Goal: Transaction & Acquisition: Download file/media

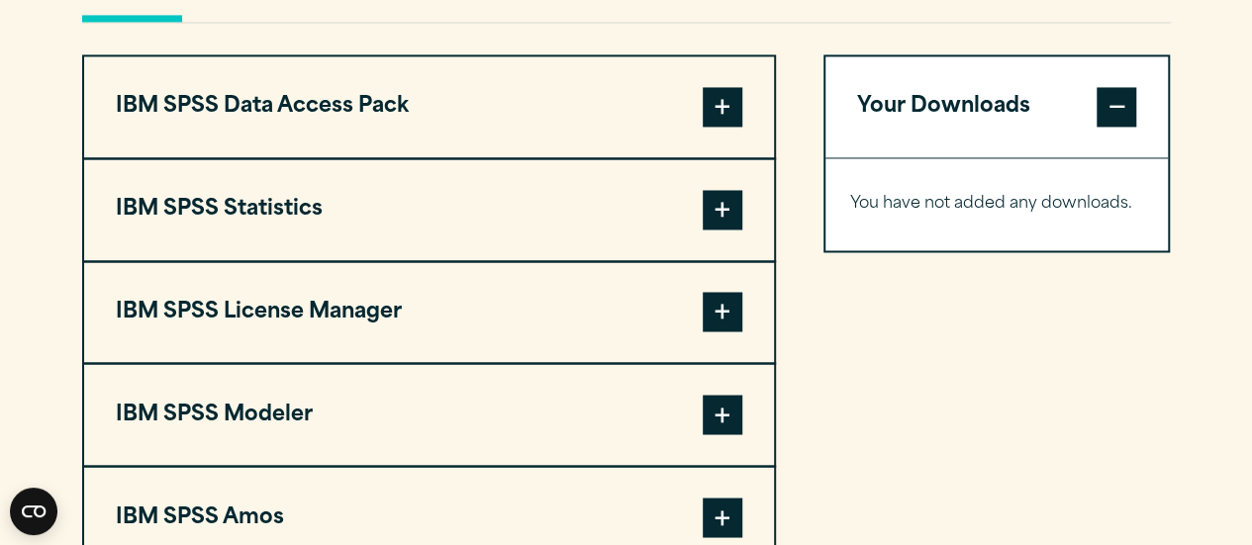
scroll to position [1550, 0]
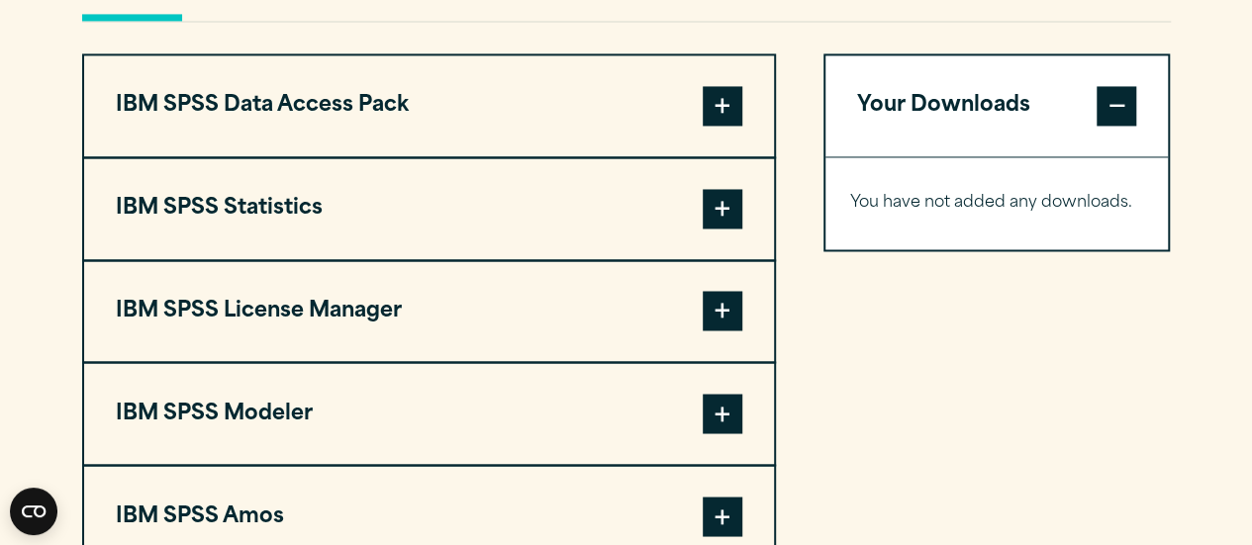
click at [560, 241] on button "IBM SPSS Statistics" at bounding box center [429, 208] width 690 height 101
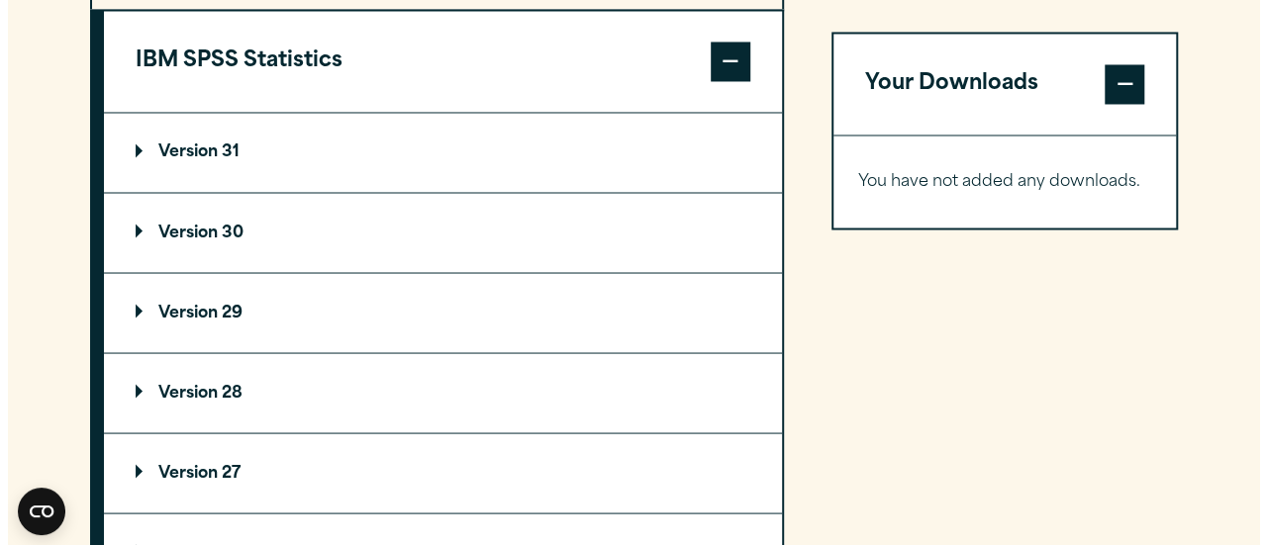
scroll to position [1762, 0]
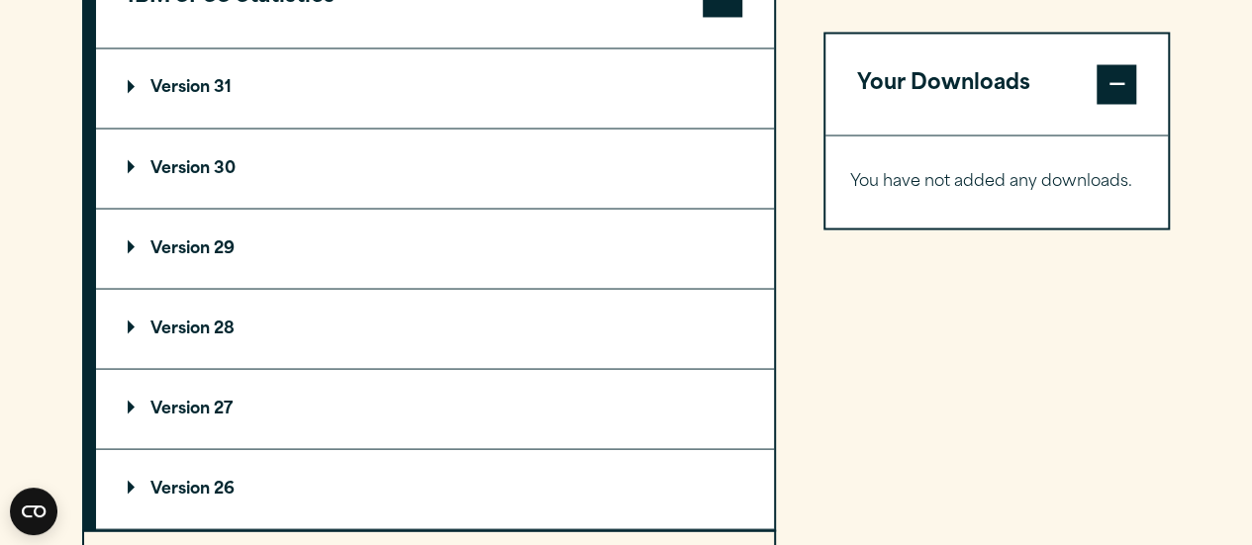
click at [387, 112] on summary "Version 31" at bounding box center [435, 87] width 678 height 79
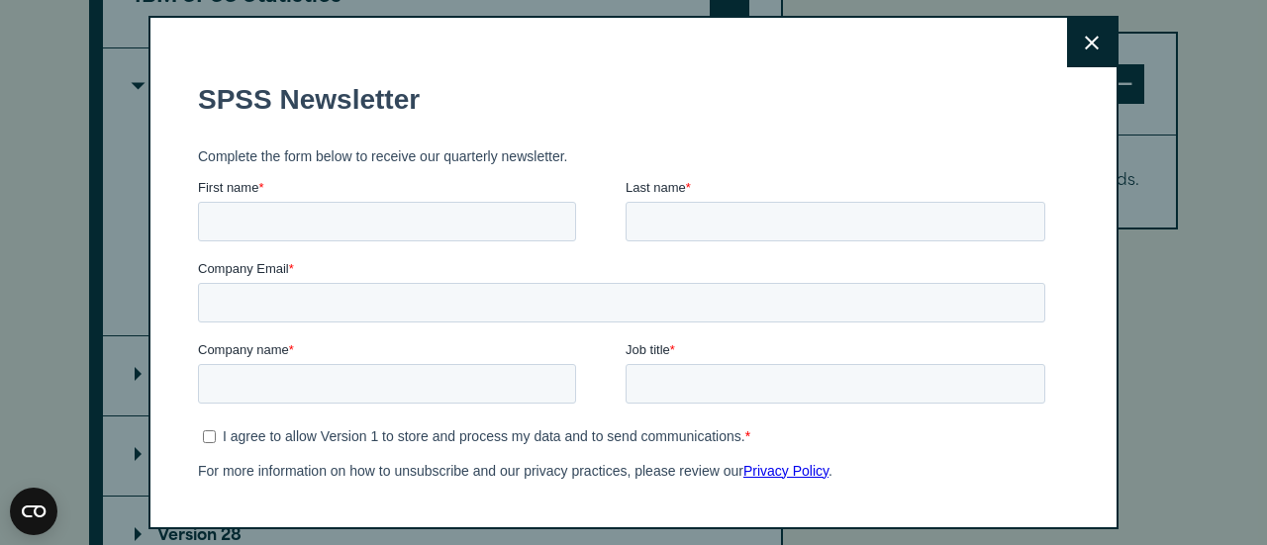
click at [1073, 34] on button "Close" at bounding box center [1091, 42] width 49 height 49
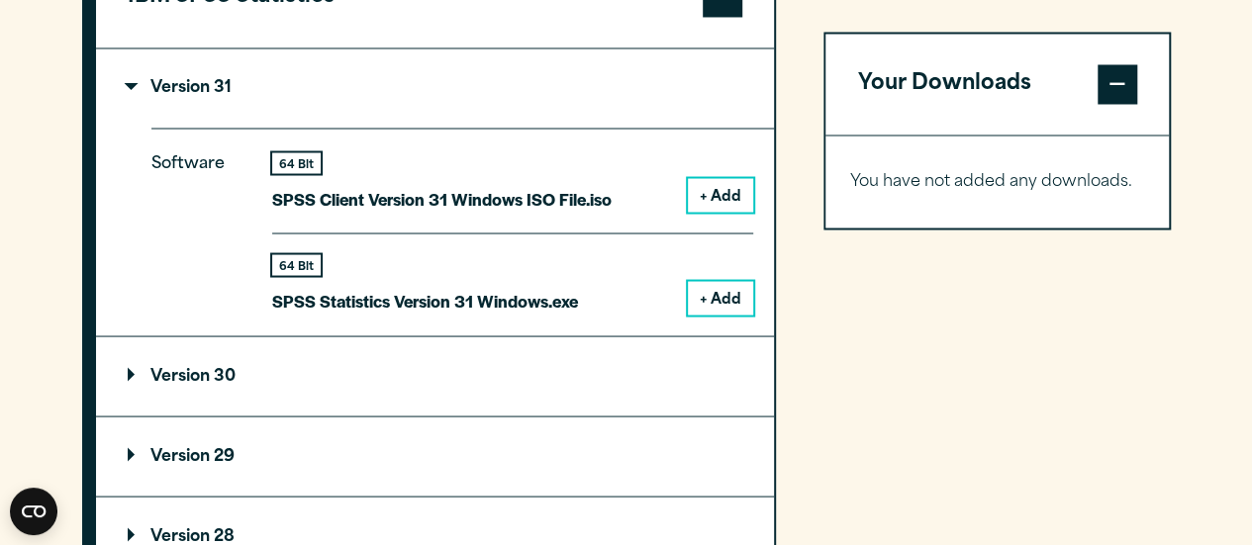
click at [1073, 129] on button "Close" at bounding box center [1084, 153] width 49 height 49
click at [724, 296] on button "+ Add" at bounding box center [720, 298] width 65 height 34
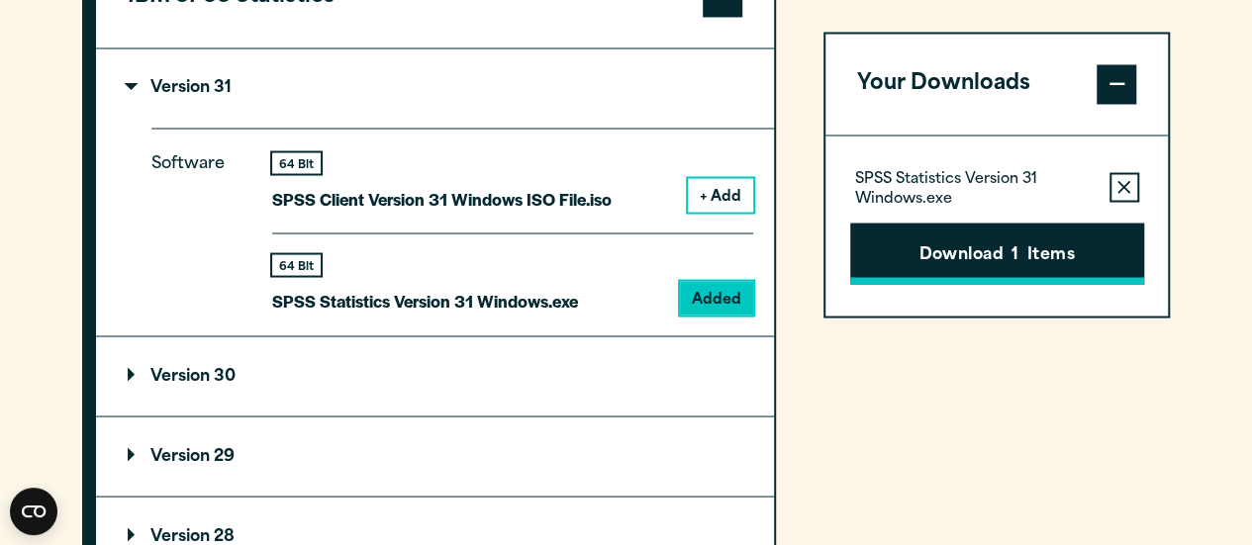
click at [893, 242] on button "Download 1 Items" at bounding box center [997, 253] width 294 height 61
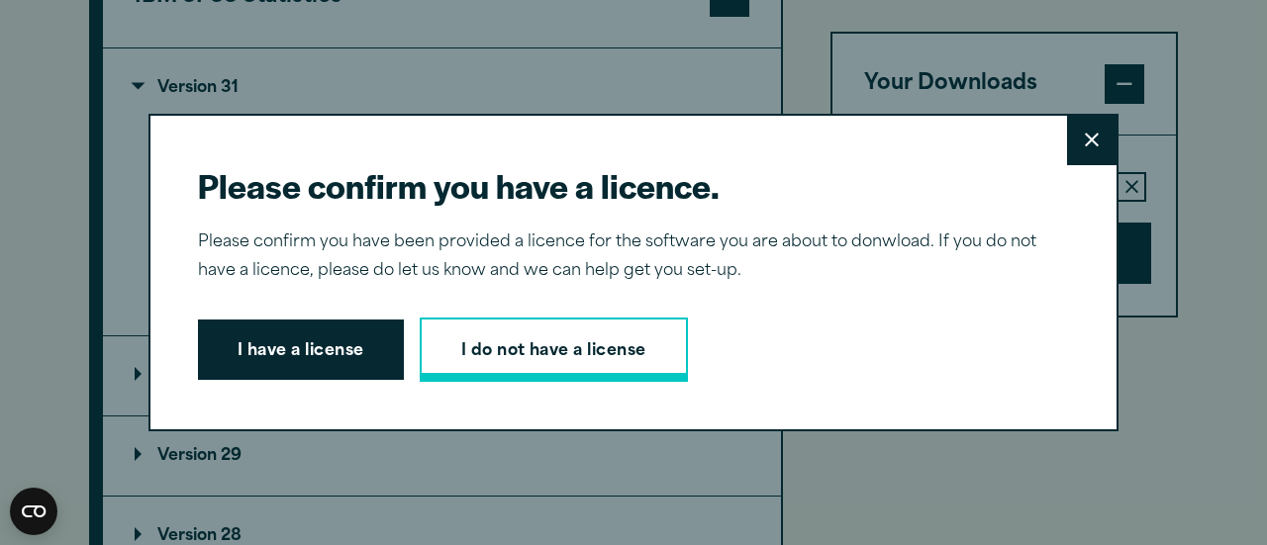
click at [498, 332] on link "I do not have a license" at bounding box center [554, 350] width 268 height 65
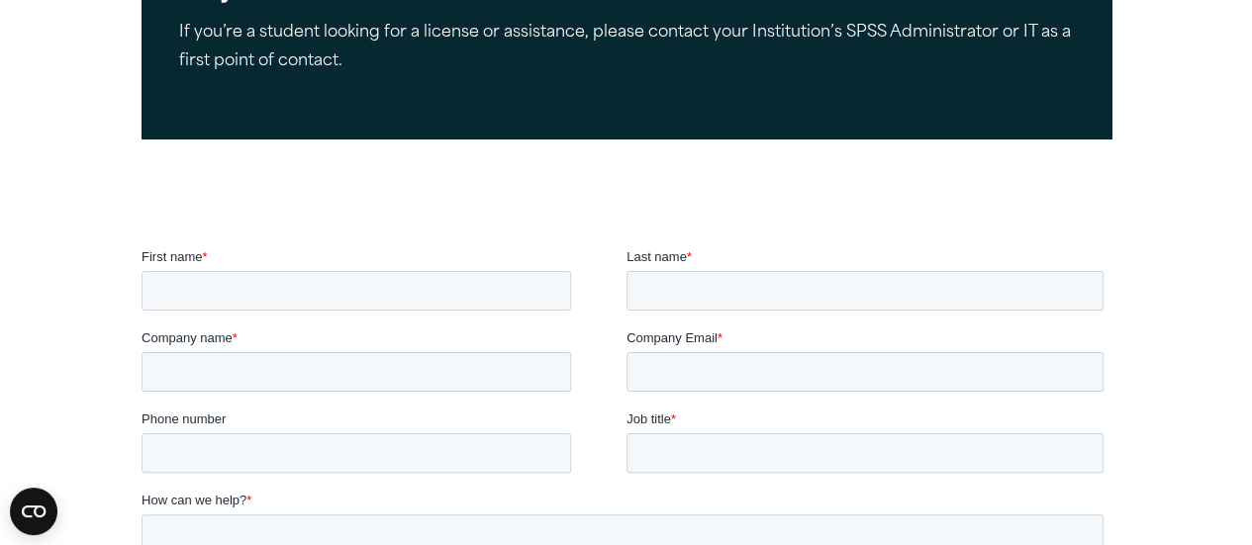
scroll to position [533, 0]
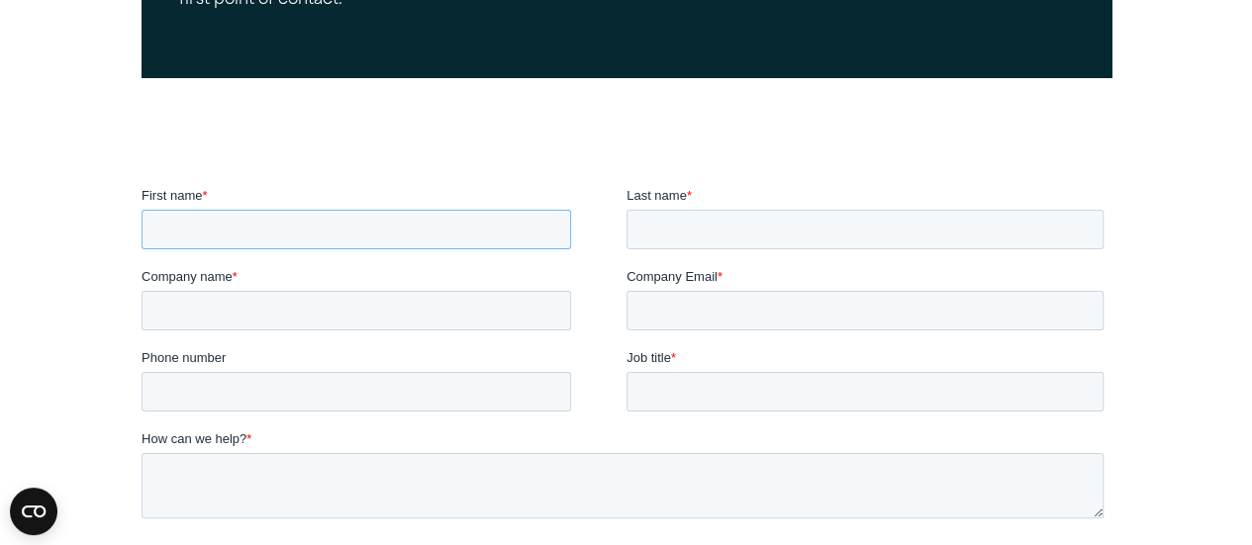
click at [455, 231] on input "First name *" at bounding box center [356, 230] width 430 height 40
type input "*****"
click at [642, 244] on input "Last name *" at bounding box center [864, 230] width 477 height 40
type input "*******"
click at [518, 319] on input "Company name *" at bounding box center [356, 311] width 430 height 40
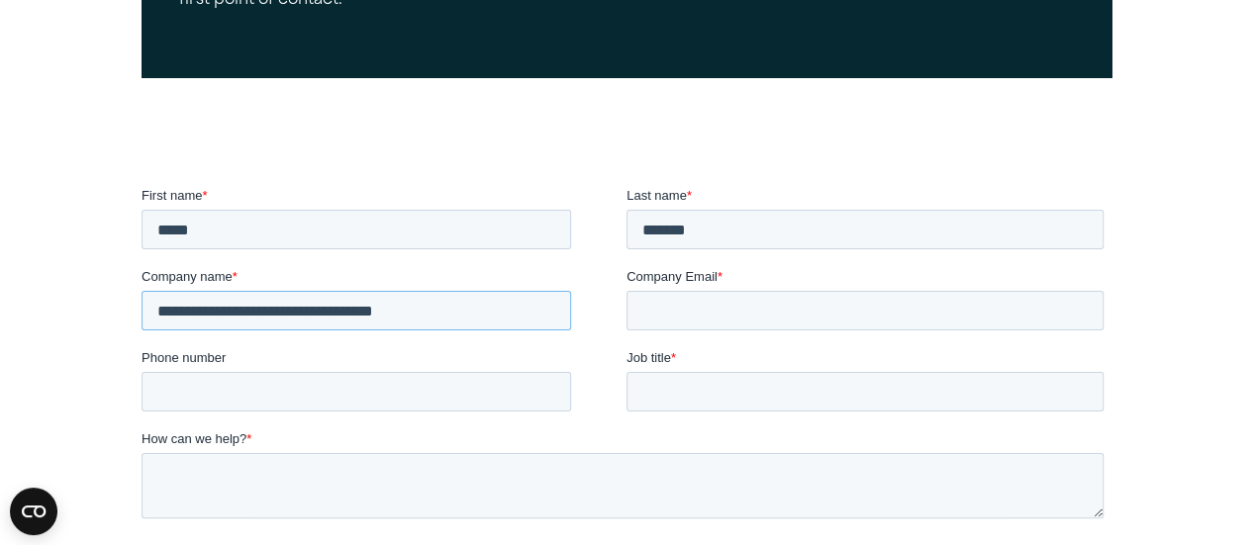
type input "**********"
click at [726, 302] on input "Company Email *" at bounding box center [864, 311] width 477 height 40
type input "*"
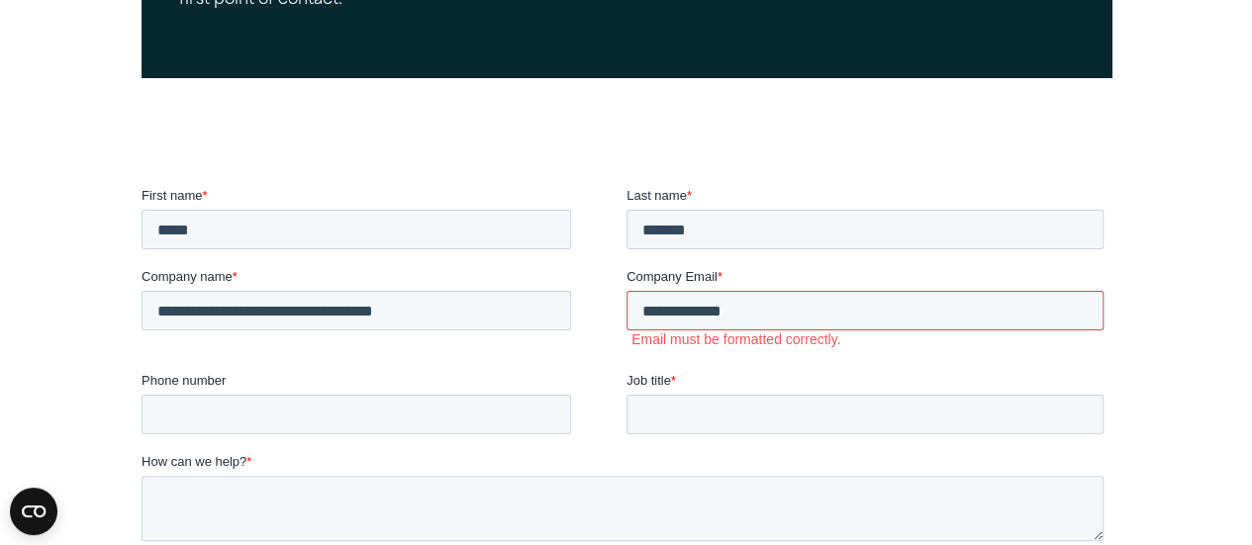
type input "**********"
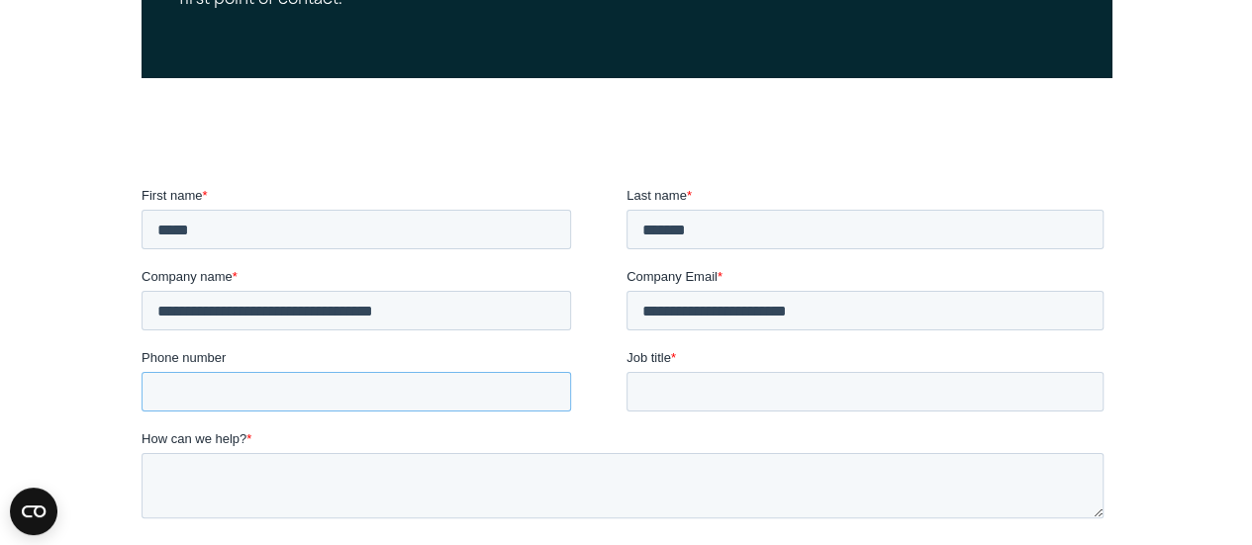
click at [449, 403] on input "Phone number" at bounding box center [356, 392] width 430 height 40
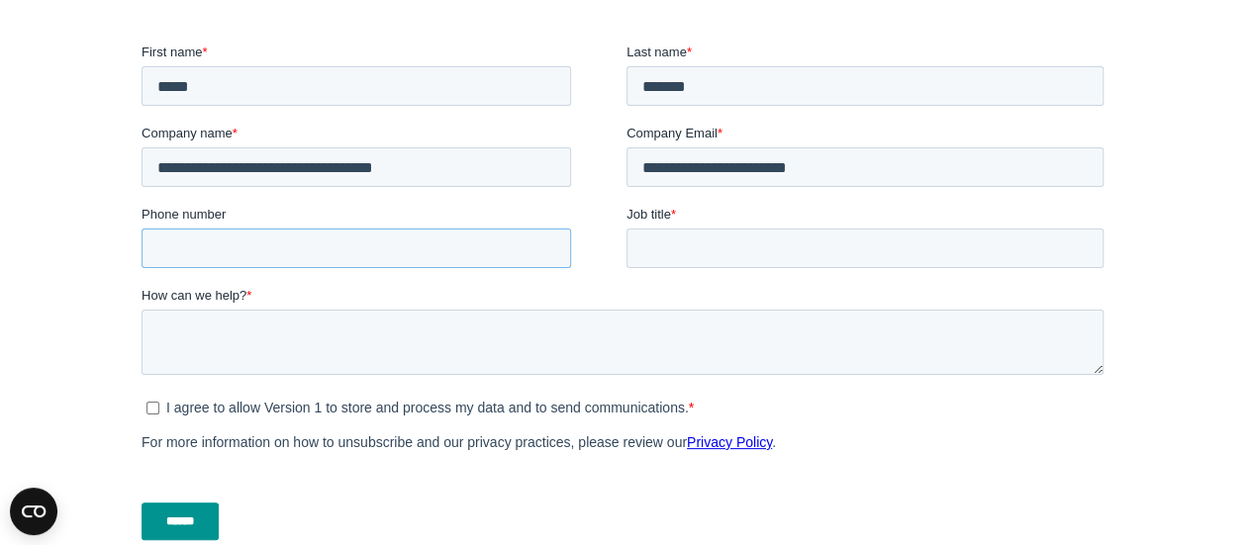
scroll to position [671, 0]
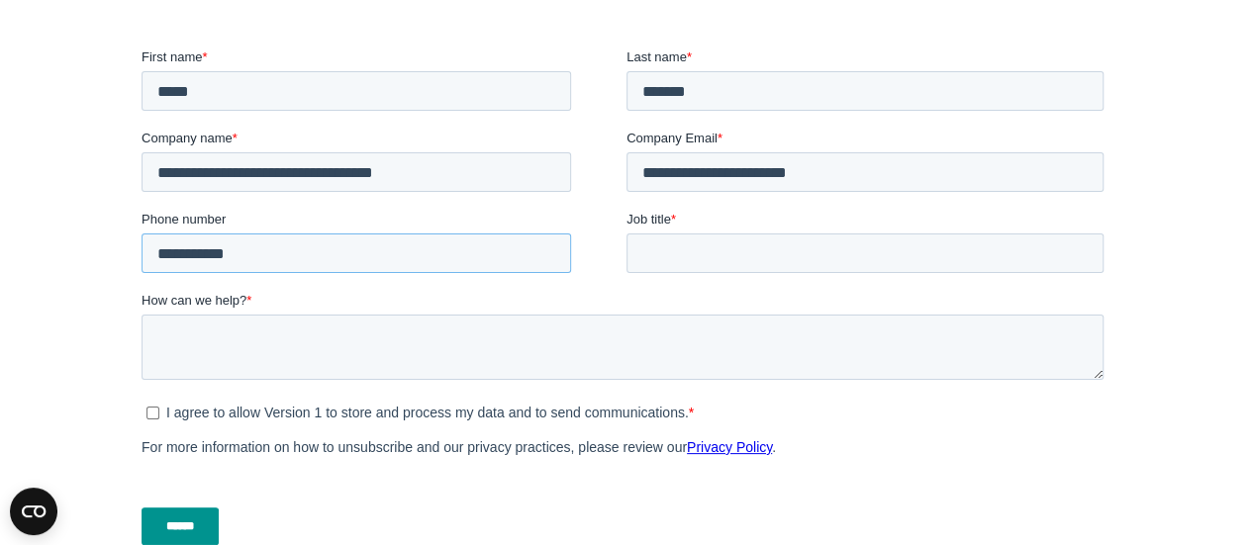
type input "**********"
click at [755, 254] on input "Job title *" at bounding box center [864, 254] width 477 height 40
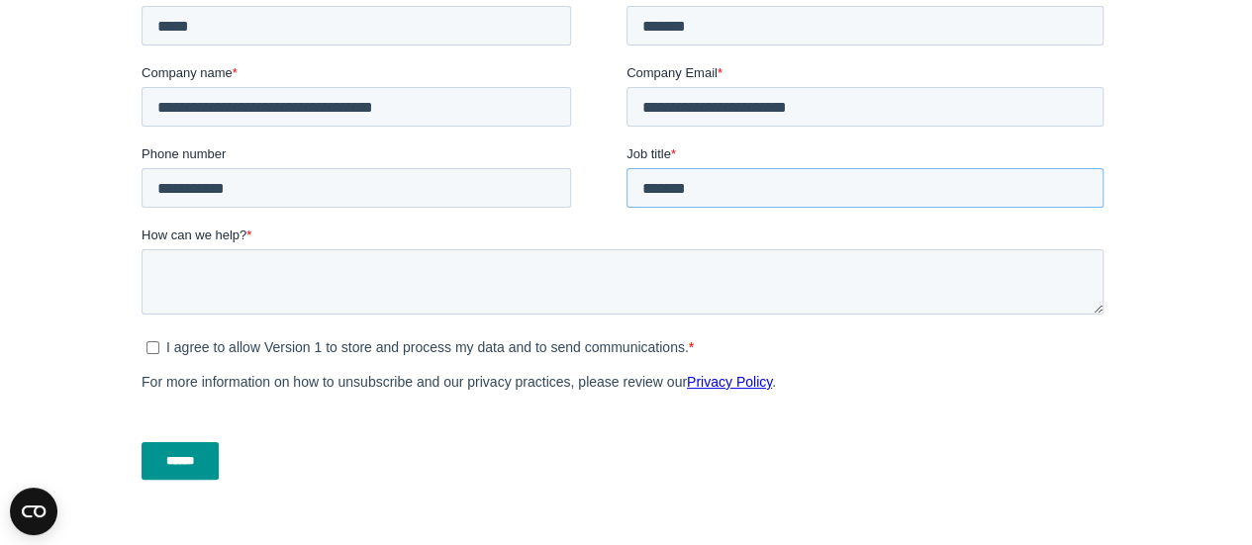
scroll to position [762, 0]
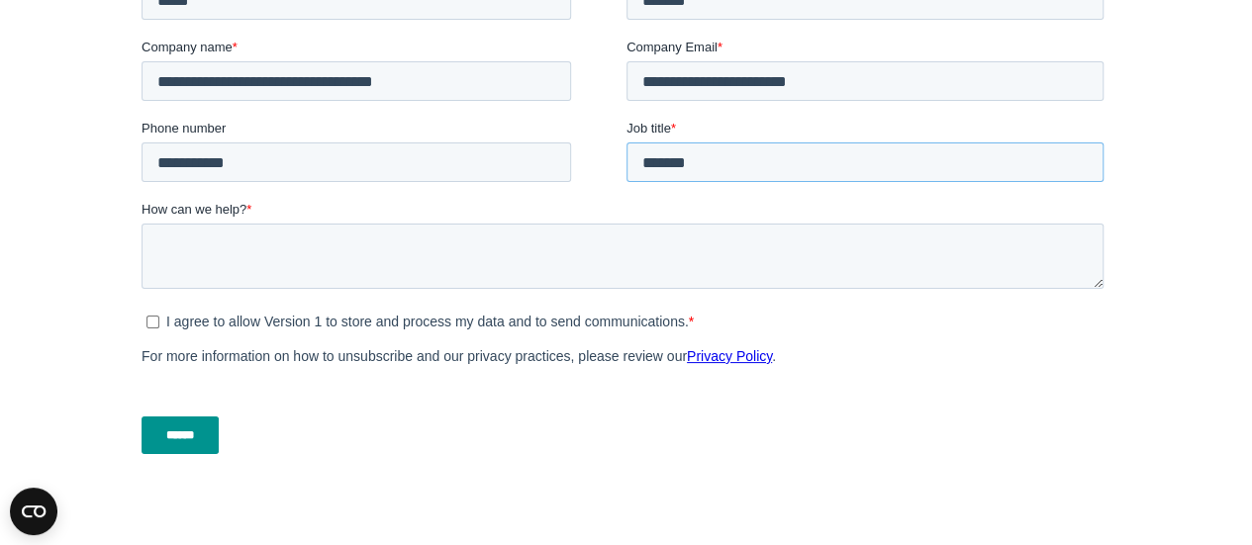
type input "*******"
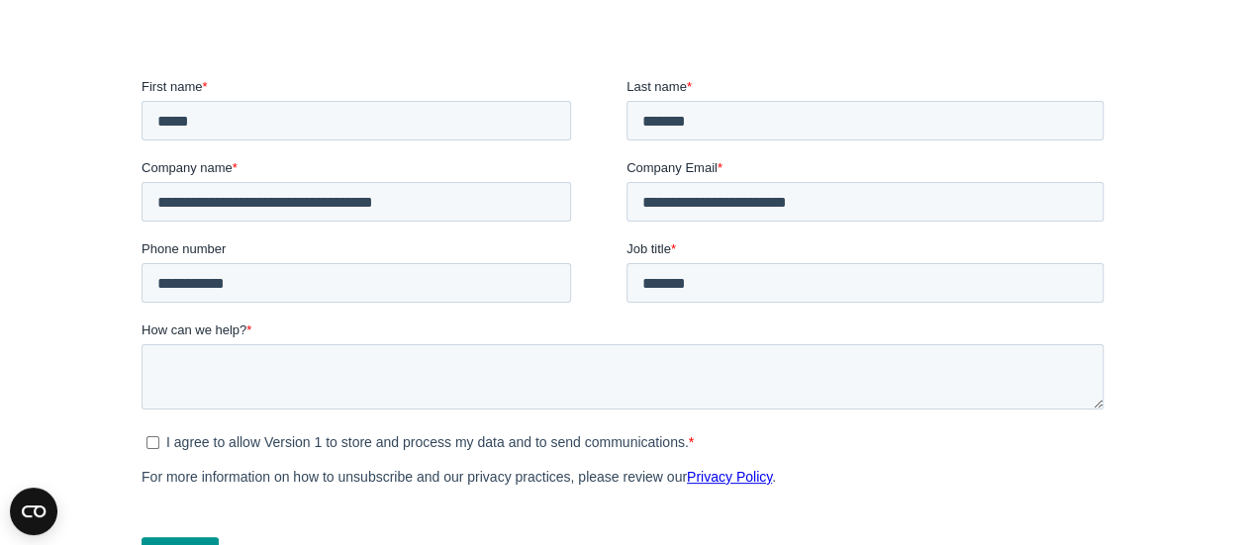
scroll to position [804, 0]
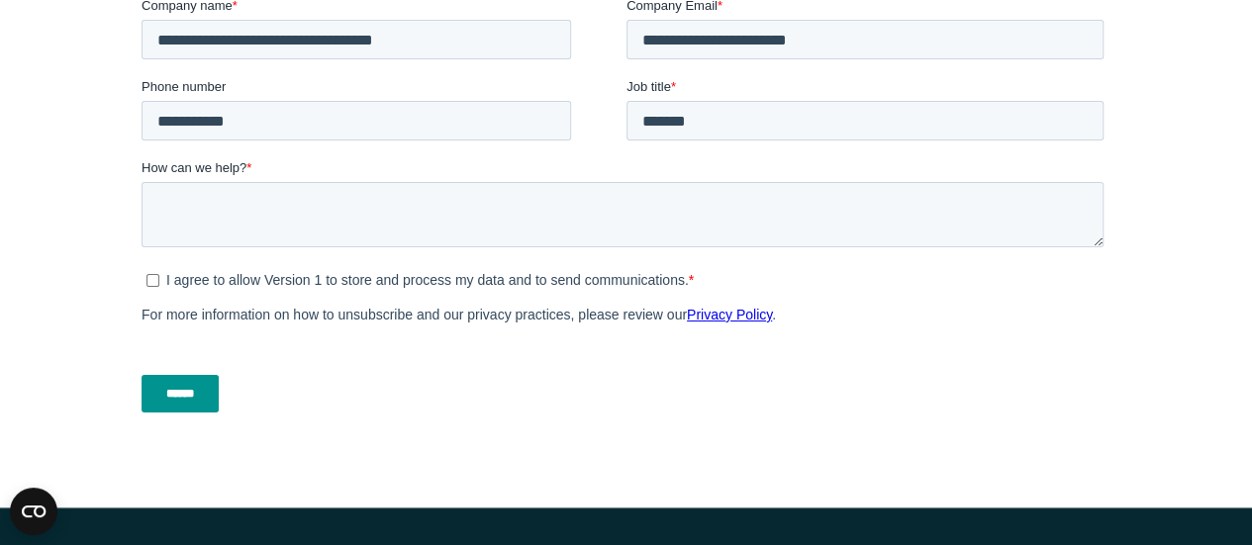
click at [191, 386] on input "******" at bounding box center [179, 395] width 77 height 38
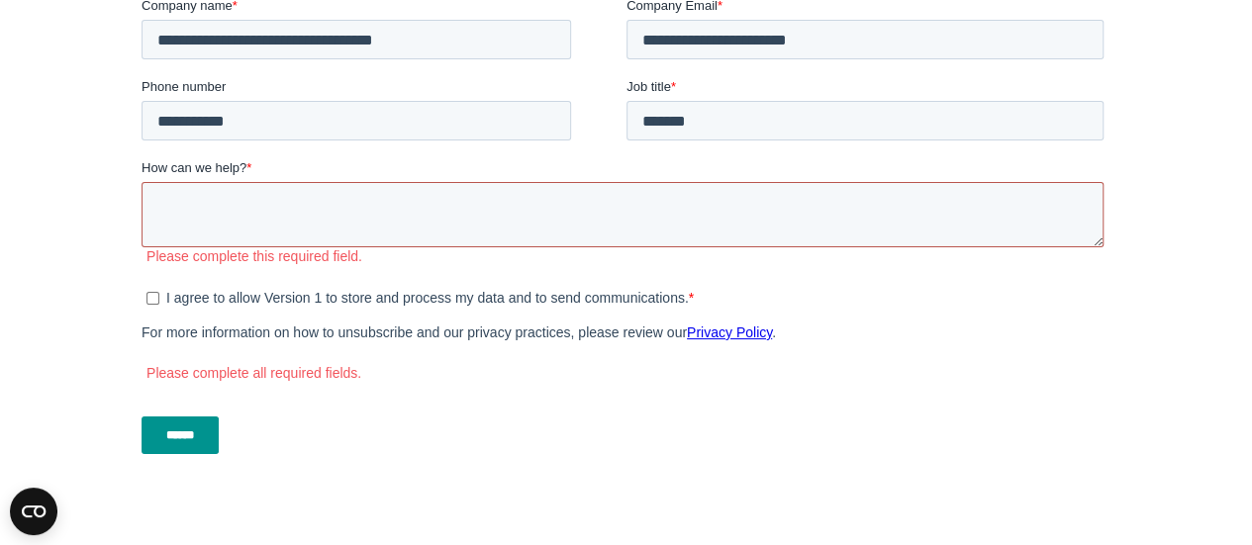
click at [237, 196] on textarea "How can we help? *" at bounding box center [622, 215] width 962 height 65
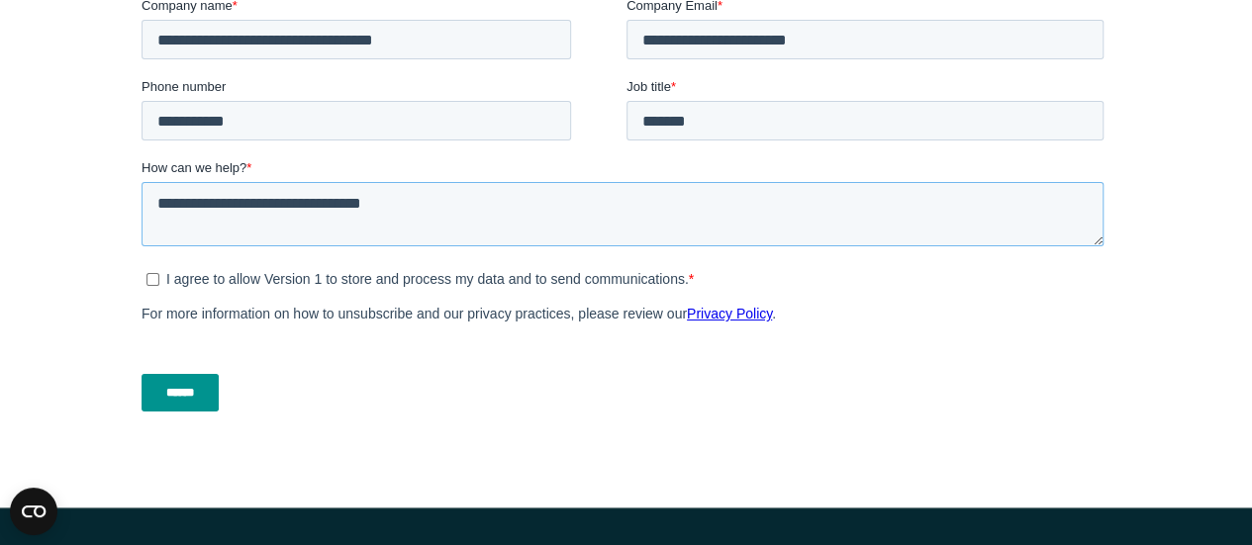
type textarea "**********"
click at [188, 386] on input "******" at bounding box center [179, 394] width 77 height 38
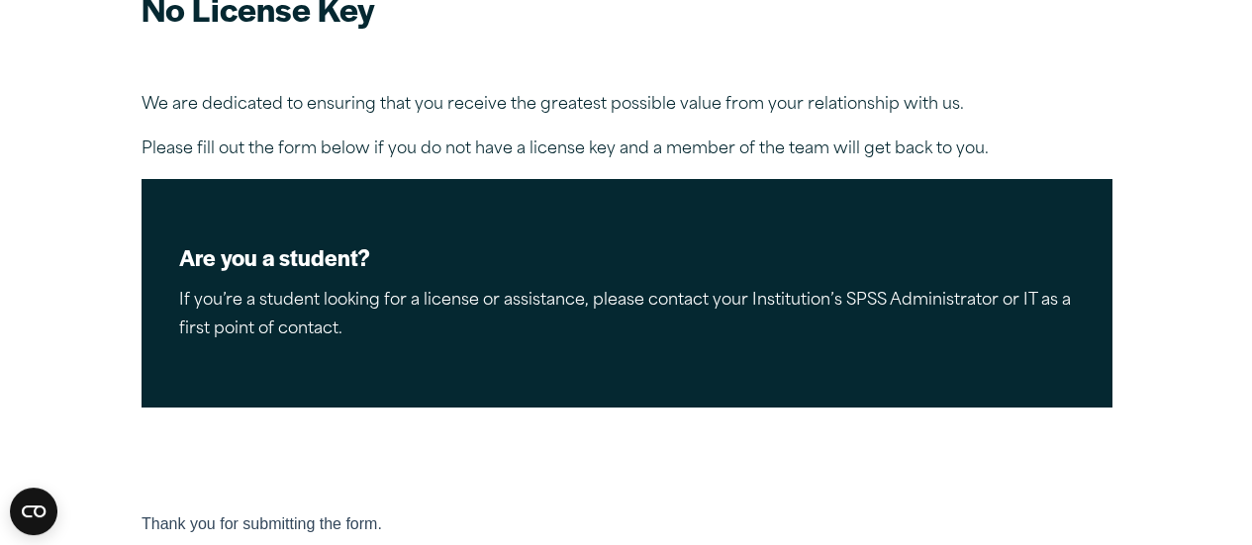
scroll to position [191, 0]
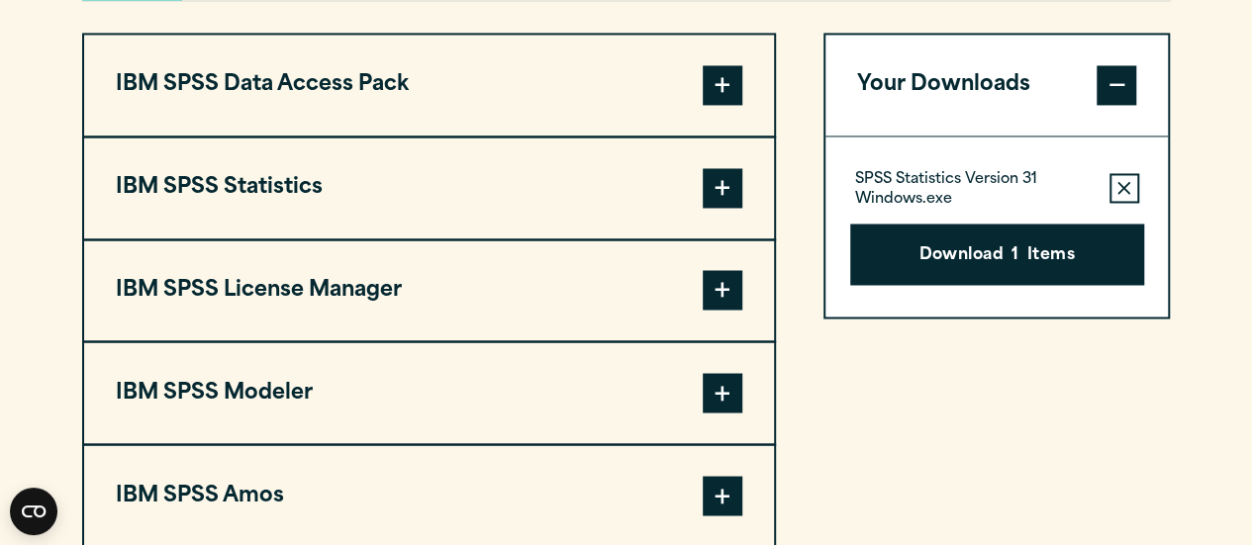
scroll to position [1569, 0]
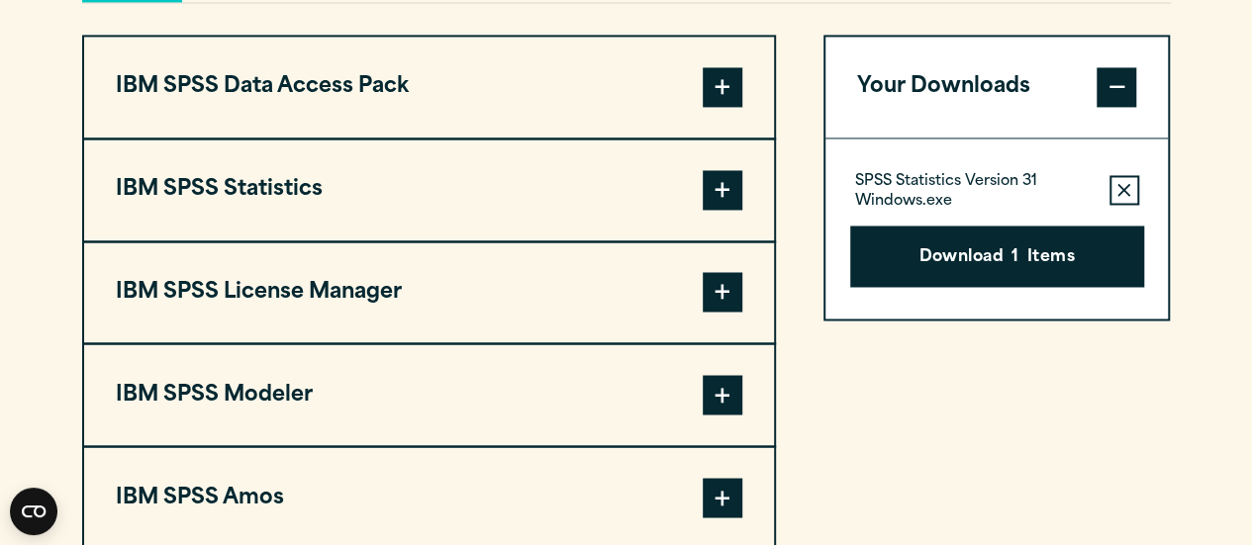
click at [454, 187] on button "IBM SPSS Statistics" at bounding box center [429, 190] width 690 height 101
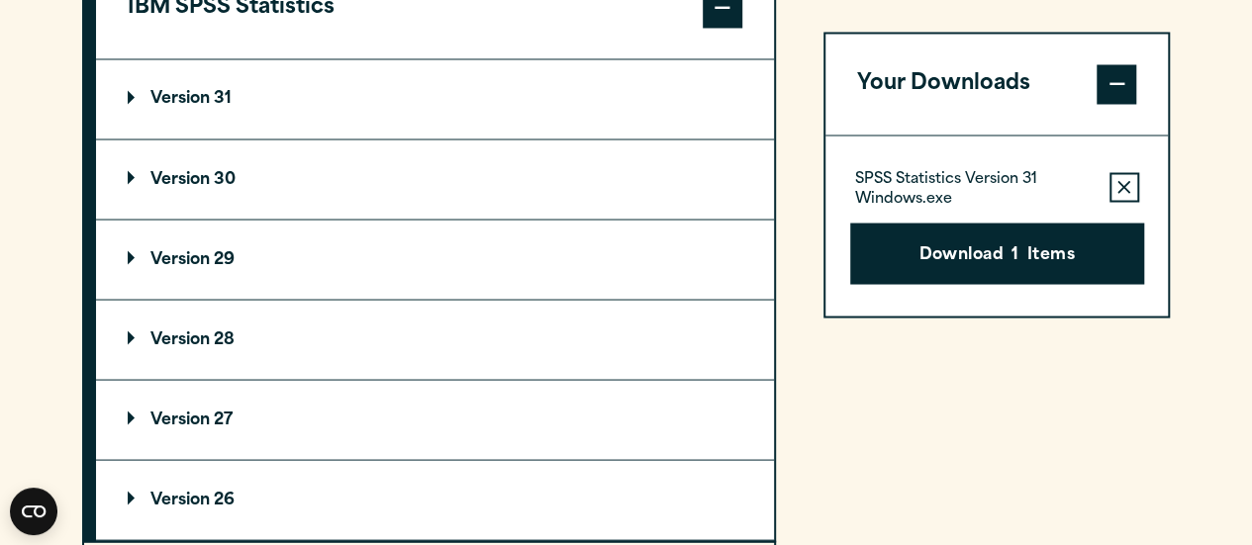
scroll to position [1755, 0]
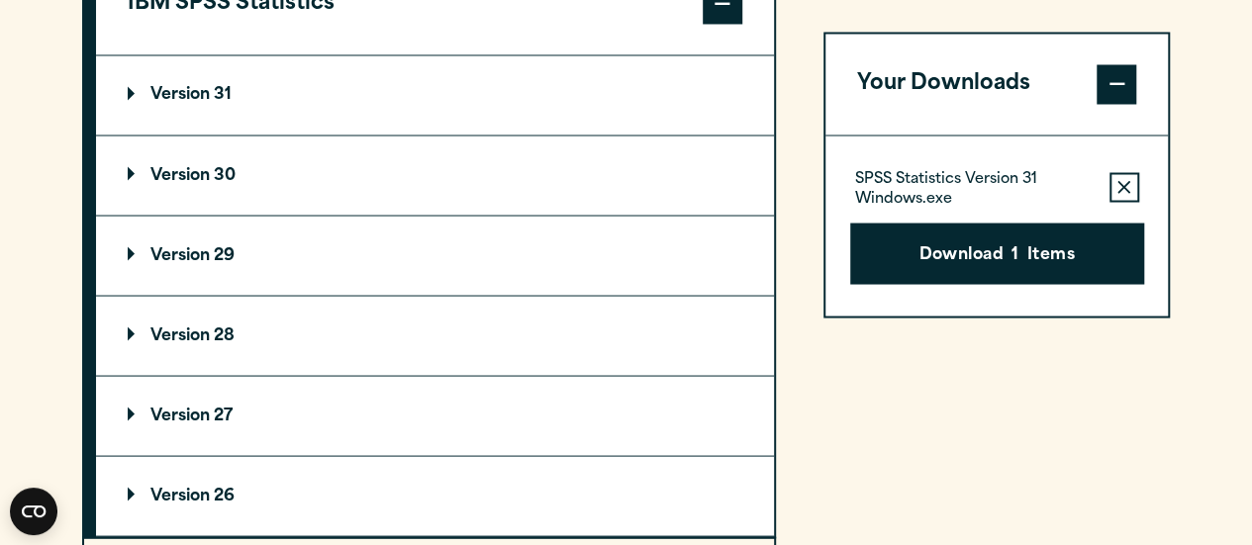
click at [247, 227] on summary "Version 29" at bounding box center [435, 255] width 678 height 79
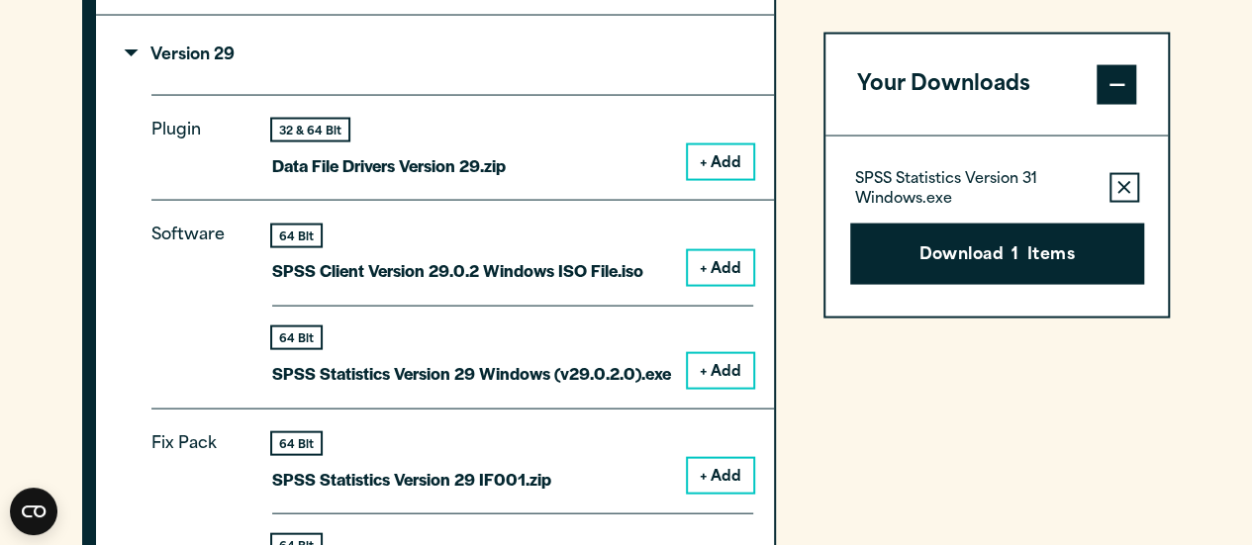
scroll to position [1956, 0]
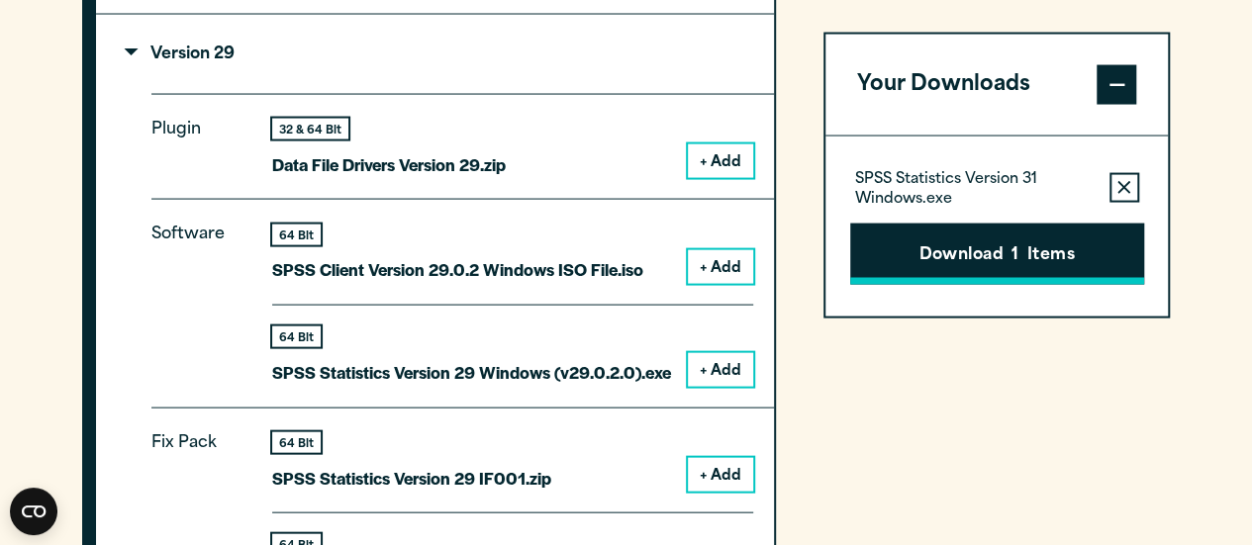
click at [940, 253] on button "Download 1 Items" at bounding box center [997, 253] width 294 height 61
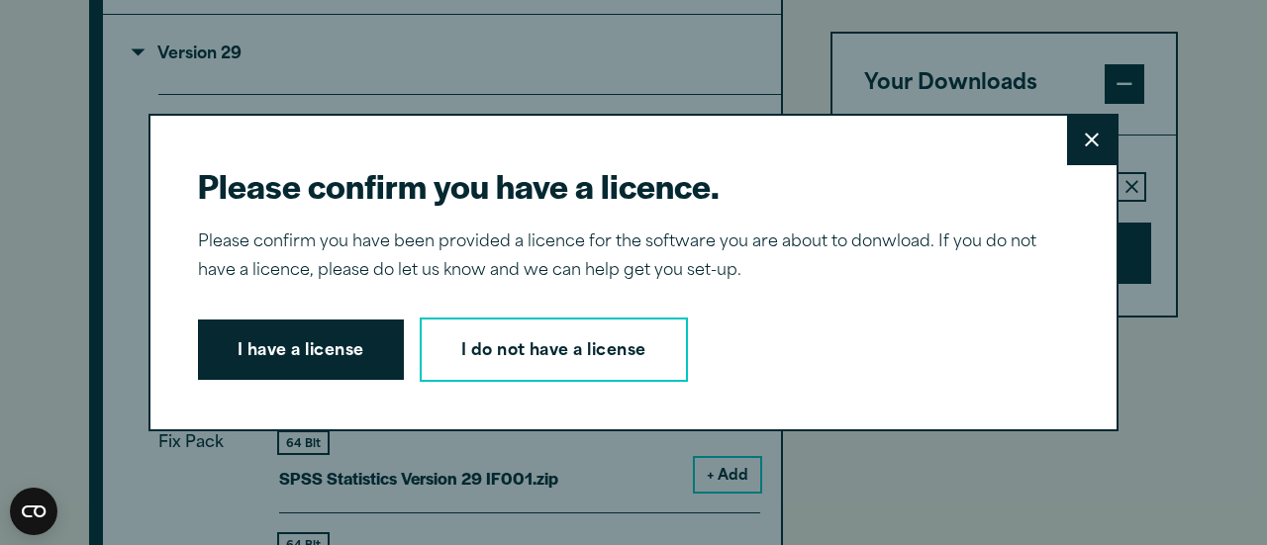
click at [1073, 137] on button "Close" at bounding box center [1091, 140] width 49 height 49
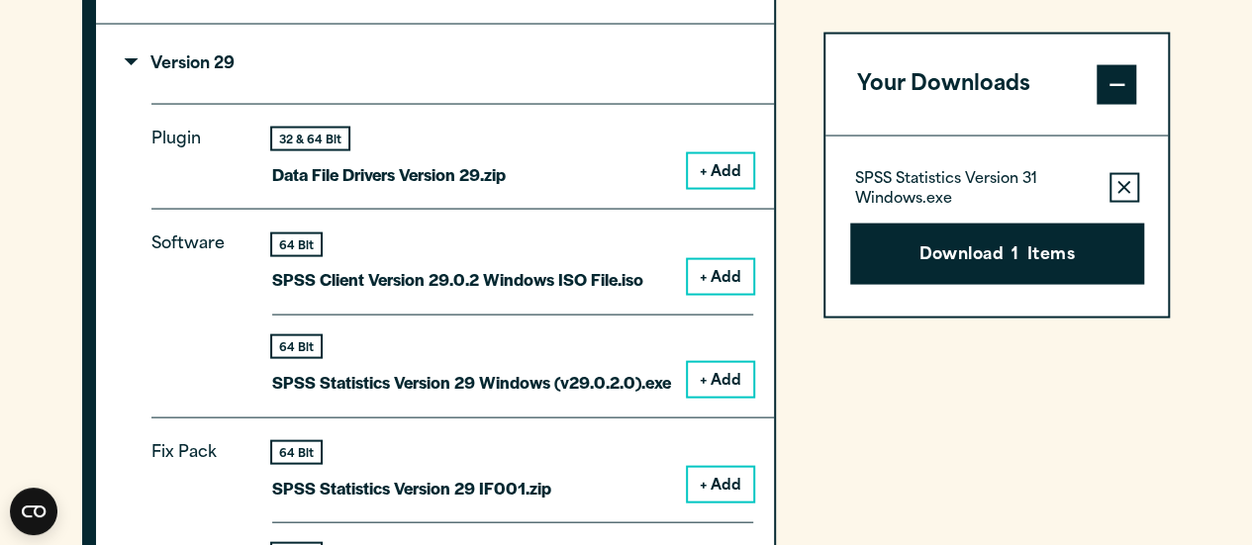
scroll to position [1948, 0]
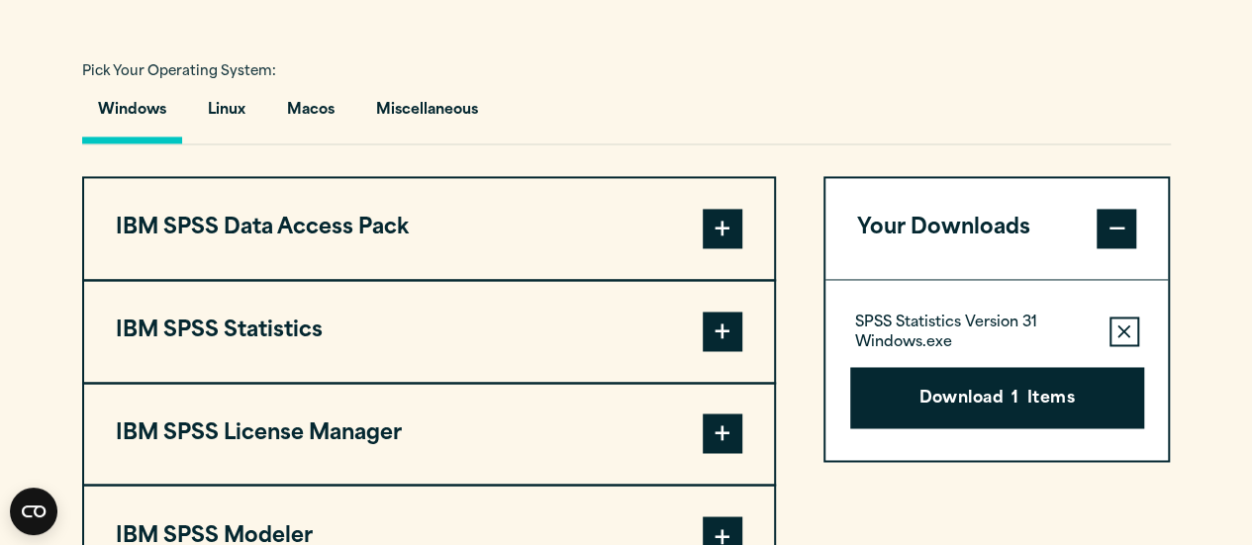
scroll to position [1470, 0]
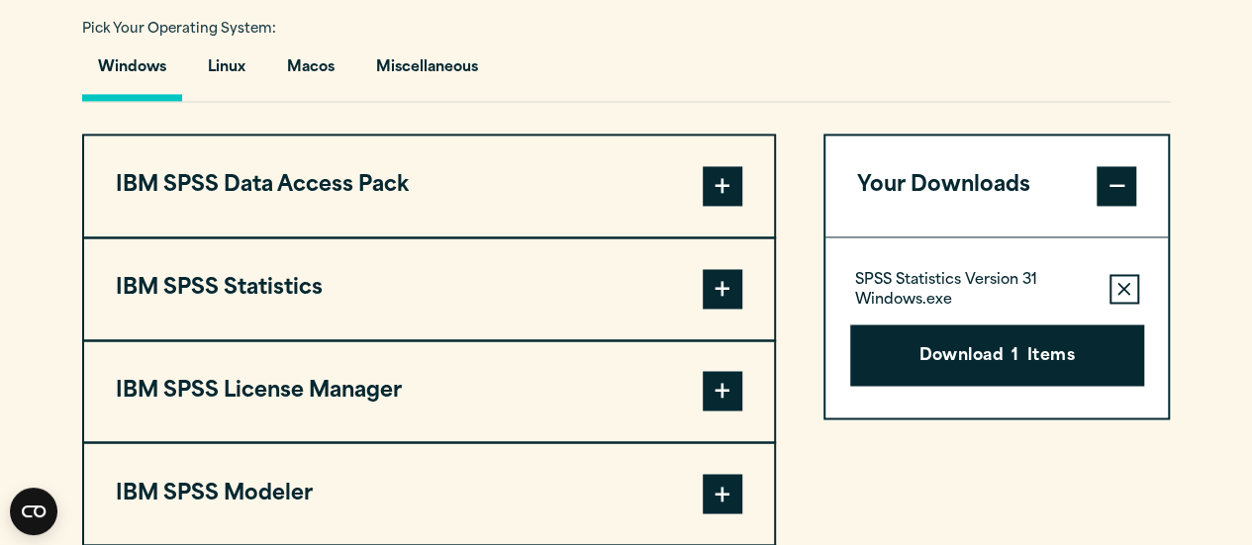
click at [431, 301] on button "IBM SPSS Statistics" at bounding box center [429, 289] width 690 height 101
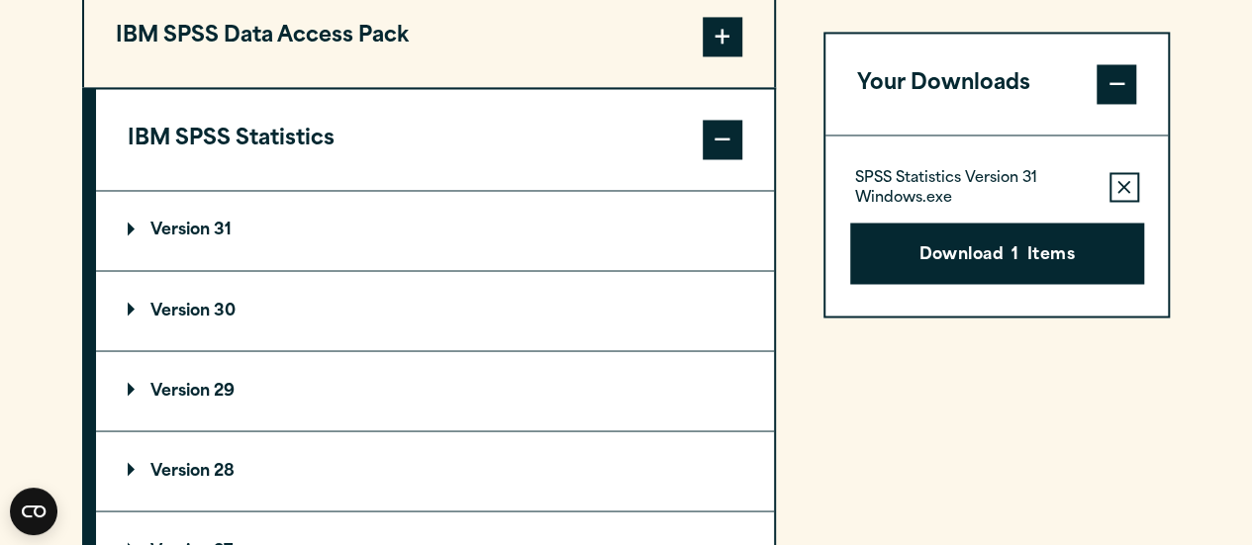
scroll to position [1620, 0]
click at [336, 367] on summary "Version 29" at bounding box center [435, 389] width 678 height 79
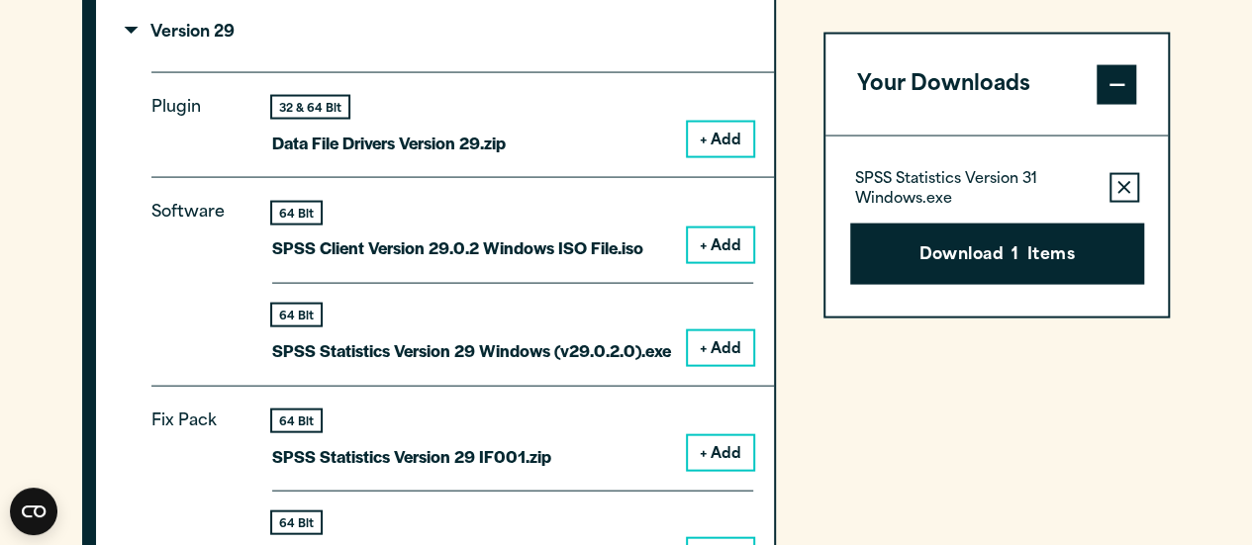
scroll to position [1975, 0]
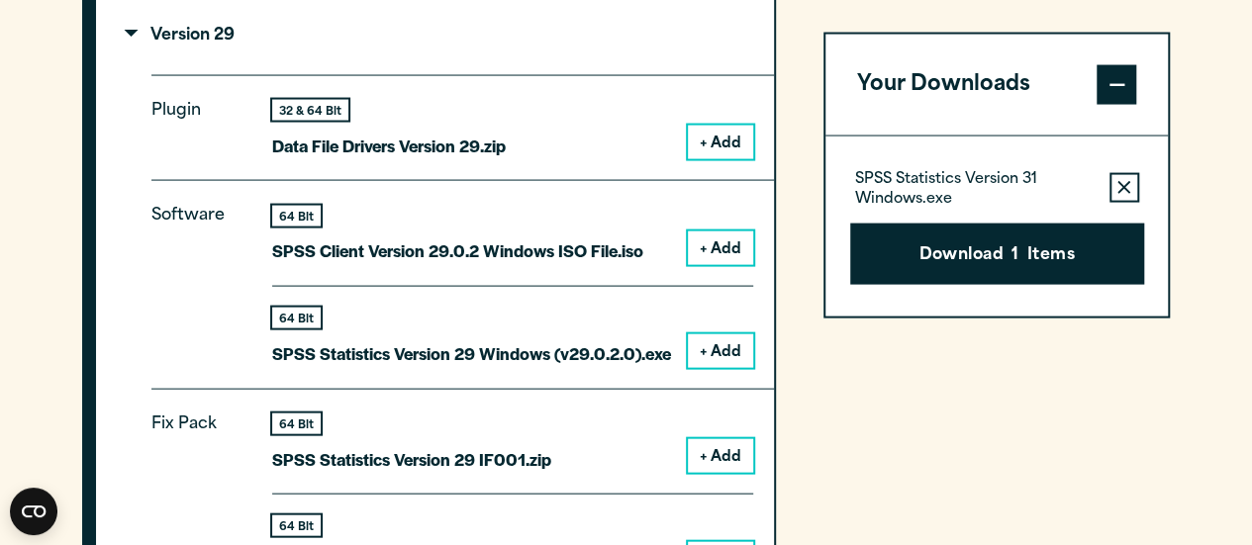
click at [702, 242] on button "+ Add" at bounding box center [720, 249] width 65 height 34
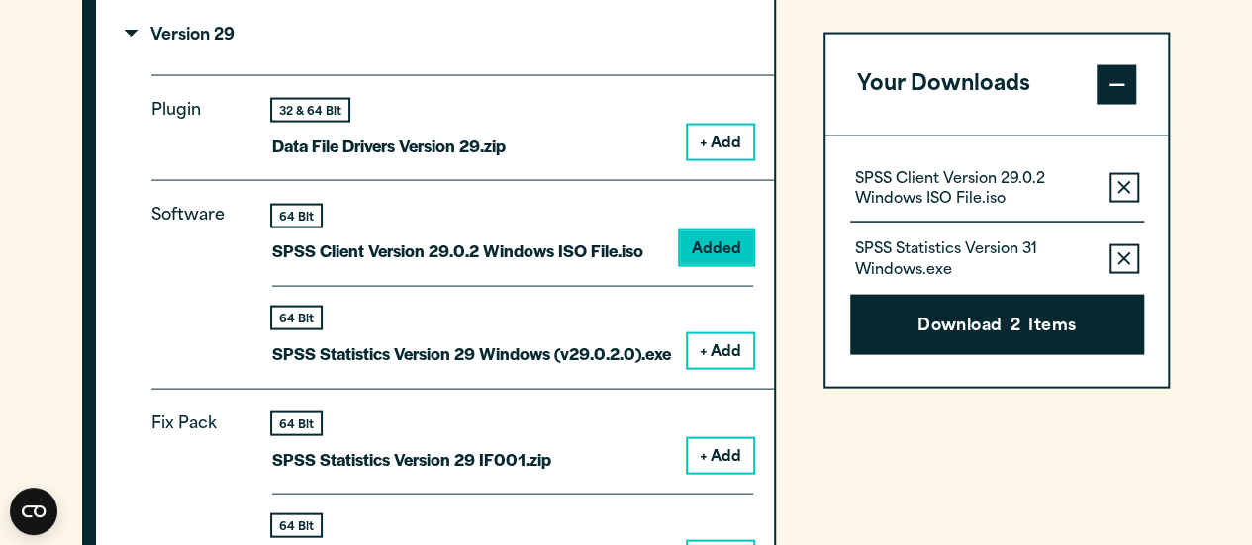
click at [1126, 251] on icon "button" at bounding box center [1123, 258] width 13 height 14
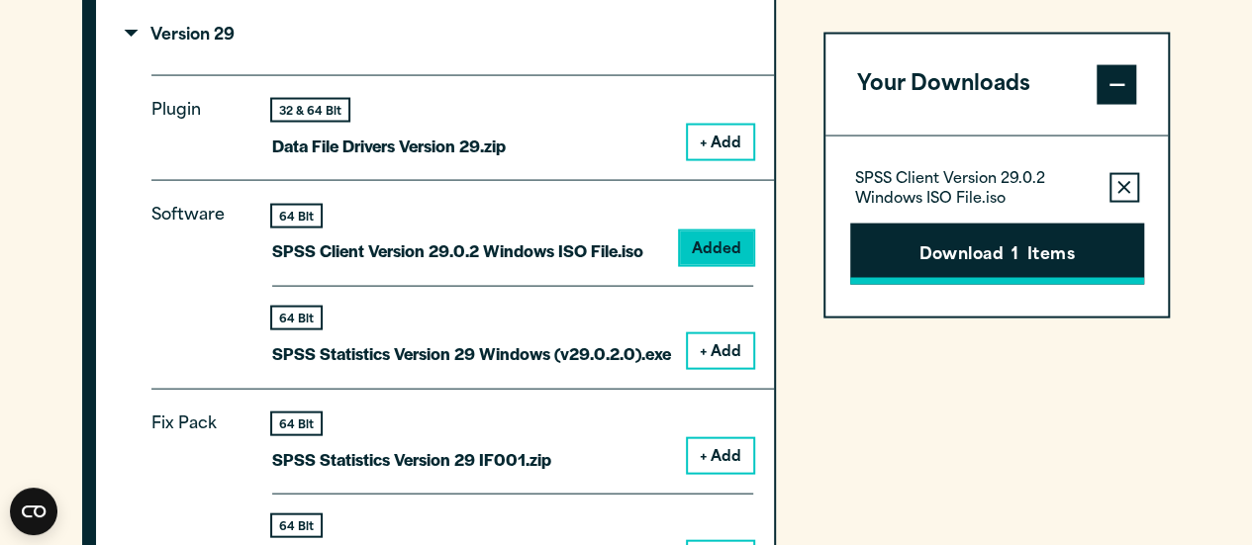
click at [1045, 266] on button "Download 1 Items" at bounding box center [997, 253] width 294 height 61
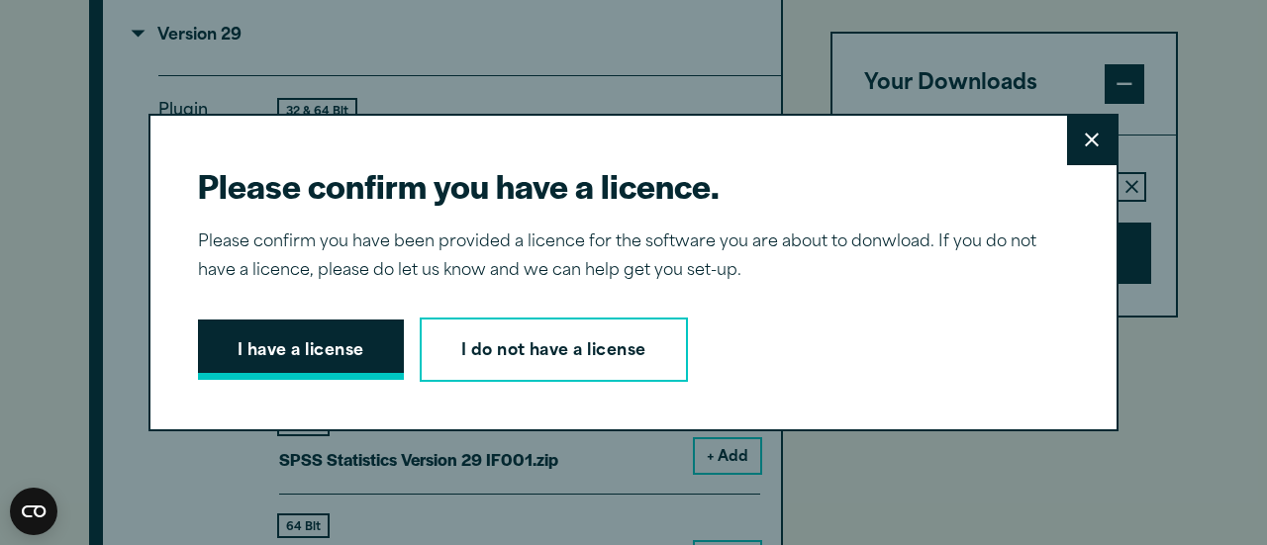
click at [259, 354] on button "I have a license" at bounding box center [301, 350] width 206 height 61
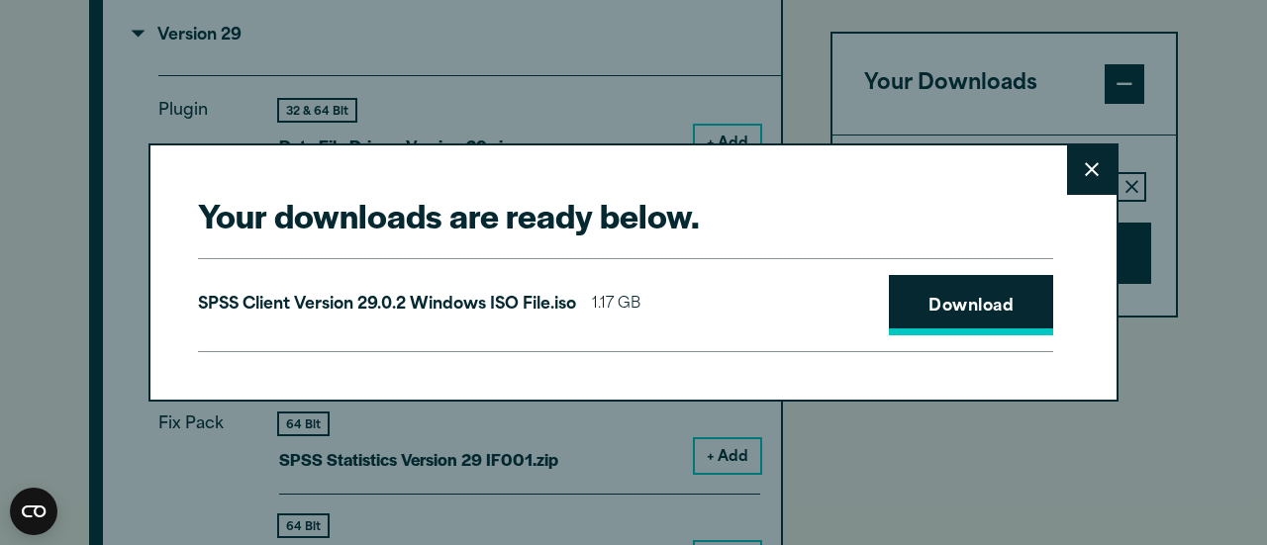
click at [975, 306] on link "Download" at bounding box center [971, 305] width 164 height 61
click at [1069, 161] on button "Close" at bounding box center [1091, 169] width 49 height 49
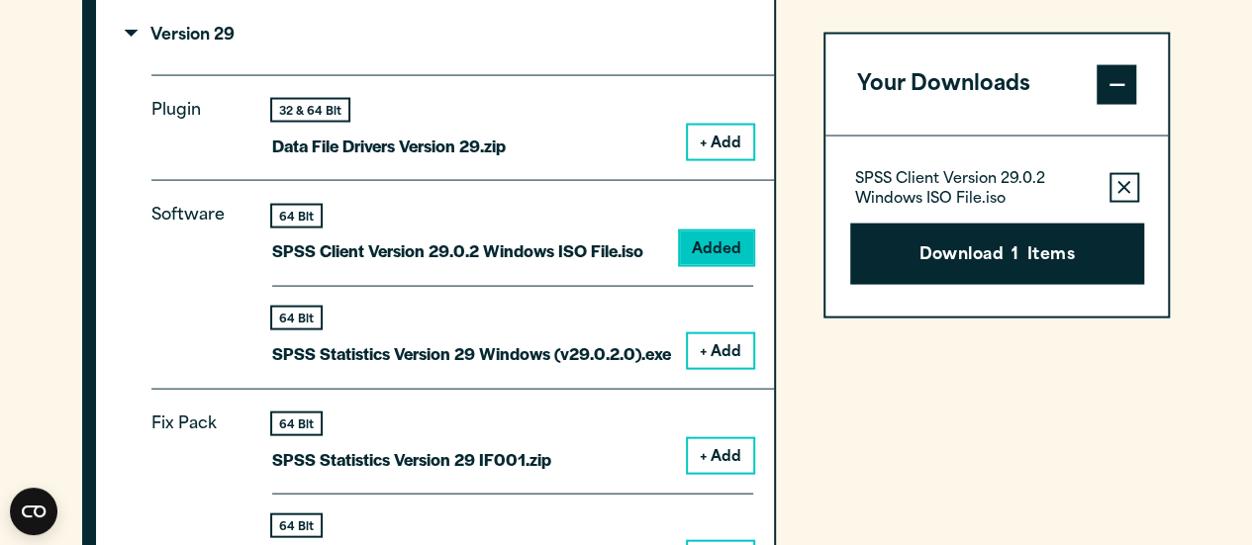
click at [699, 327] on div "64 Bit SPSS Statistics Version 29 Windows (v29.0.2.0).exe + Add" at bounding box center [512, 327] width 481 height 82
click at [712, 351] on button "+ Add" at bounding box center [720, 352] width 65 height 34
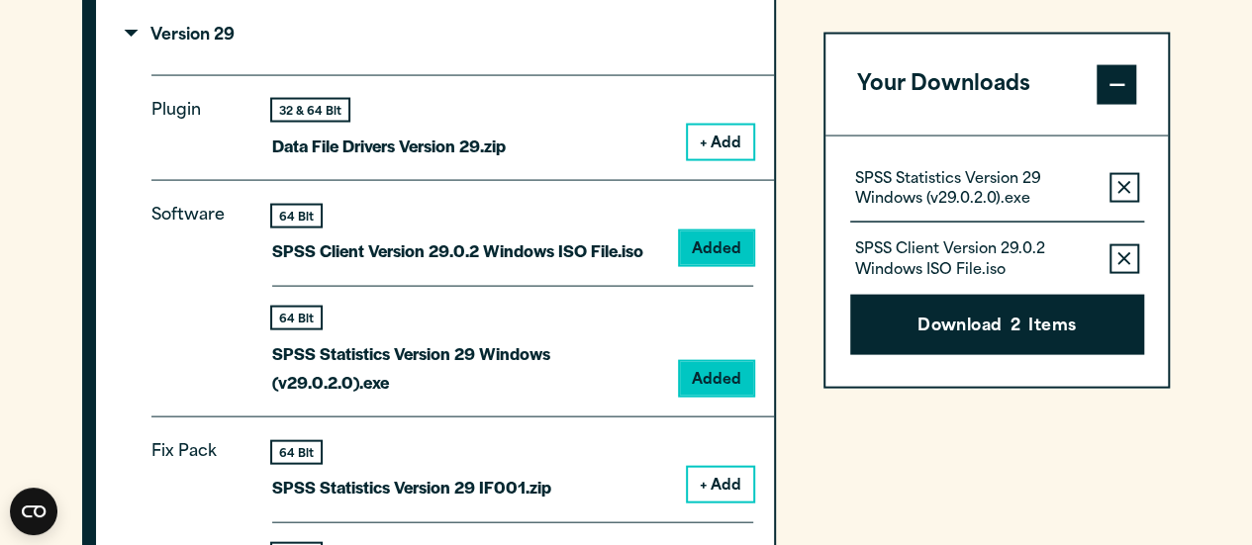
click at [1123, 253] on icon "button" at bounding box center [1123, 258] width 13 height 14
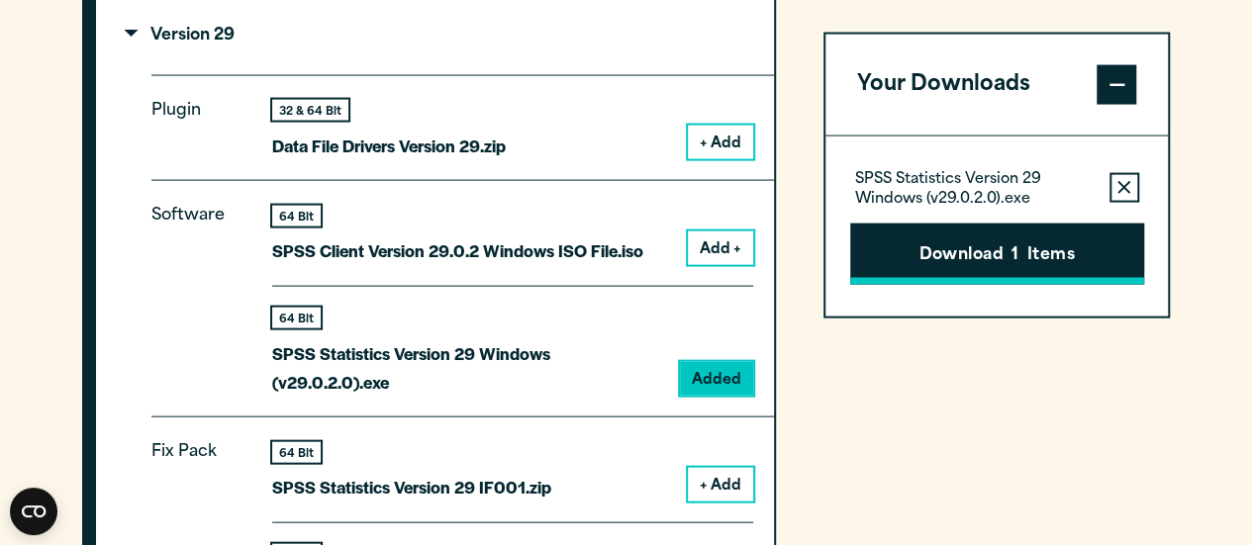
click at [1103, 251] on button "Download 1 Items" at bounding box center [997, 253] width 294 height 61
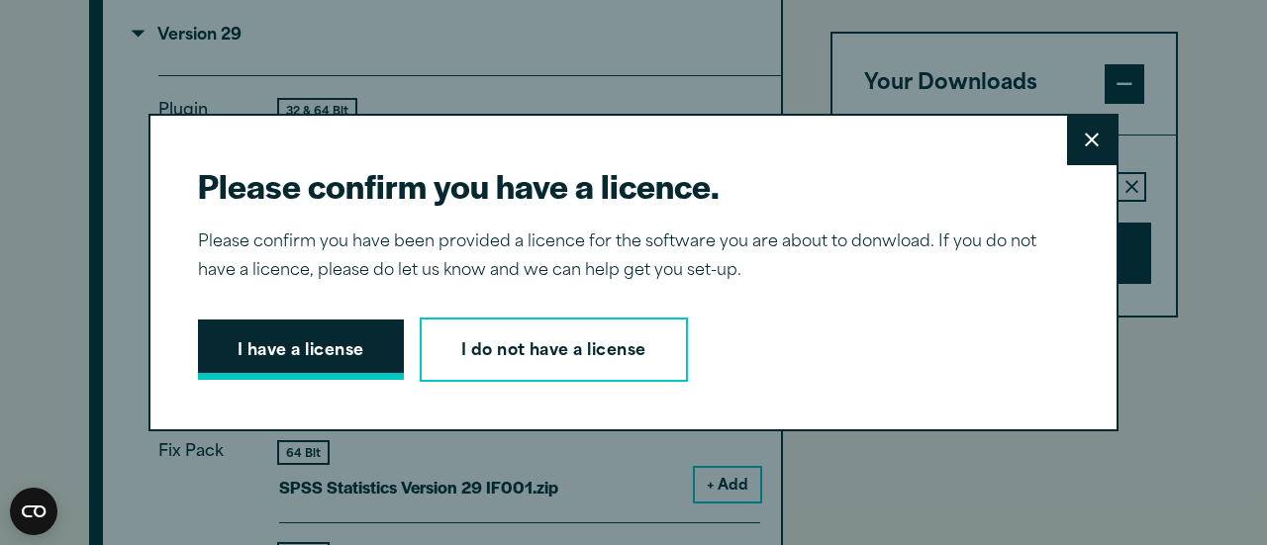
click at [351, 352] on button "I have a license" at bounding box center [301, 350] width 206 height 61
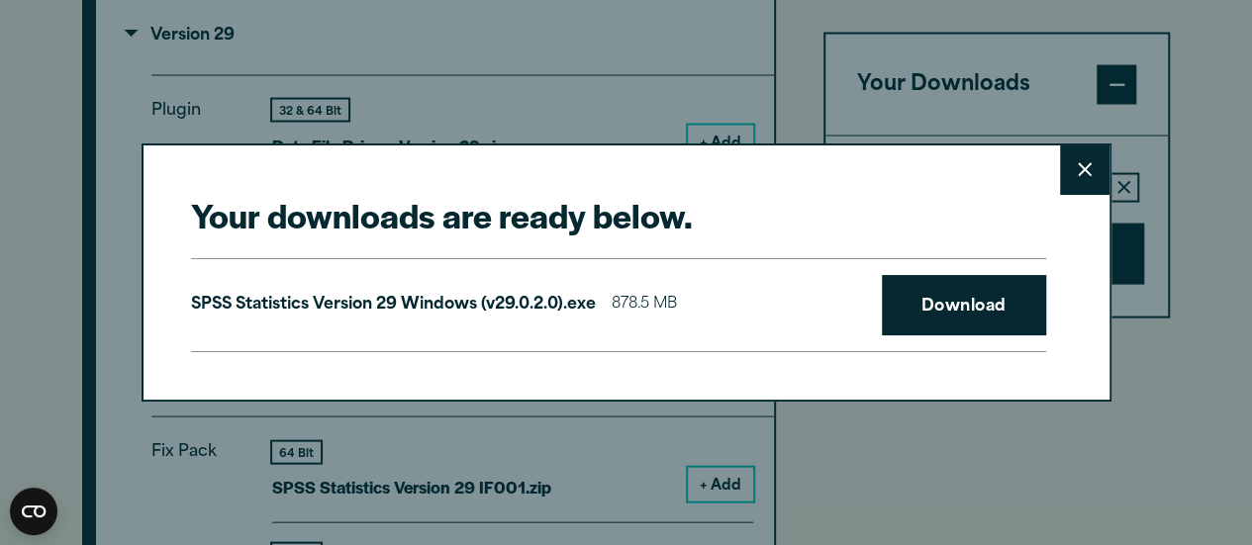
click at [937, 265] on div "SPSS Statistics Version 29 Windows (v29.0.2.0).exe 878.5 MB Download" at bounding box center [618, 305] width 855 height 95
click at [939, 285] on link "Download" at bounding box center [964, 305] width 164 height 61
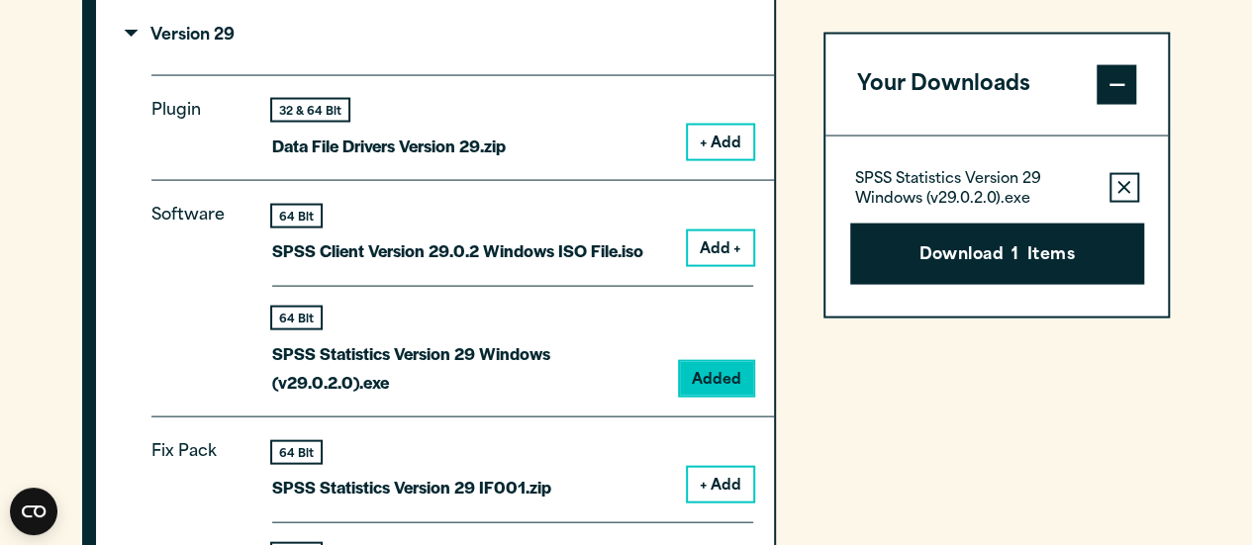
click at [1121, 68] on div "Your downloads are ready below. Close SPSS Statistics Version 29 Windows (v29.0…" at bounding box center [626, 272] width 1252 height 545
